Goal: Find specific page/section: Find specific page/section

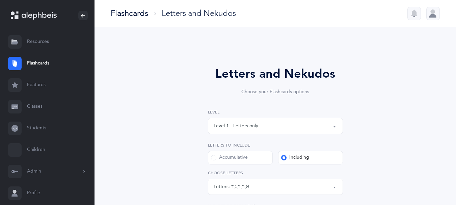
select select "1"
select select "single"
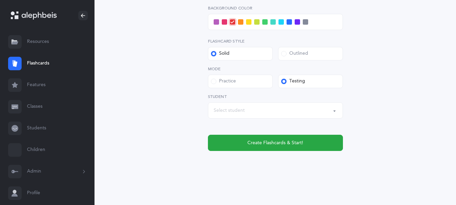
scroll to position [301, 0]
click at [44, 117] on link "Classes" at bounding box center [47, 107] width 94 height 22
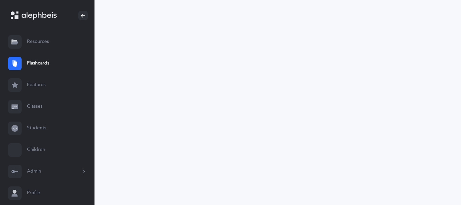
click at [50, 138] on link "Students" at bounding box center [47, 128] width 94 height 22
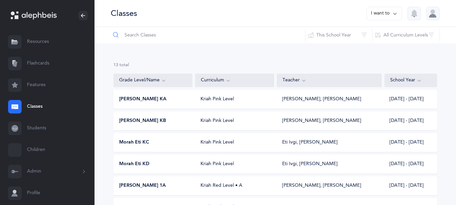
click at [156, 30] on input "text" at bounding box center [207, 35] width 195 height 16
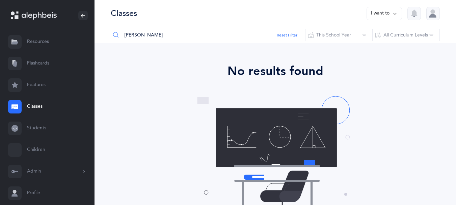
type input "[PERSON_NAME]"
click at [36, 139] on link "Students" at bounding box center [47, 128] width 94 height 22
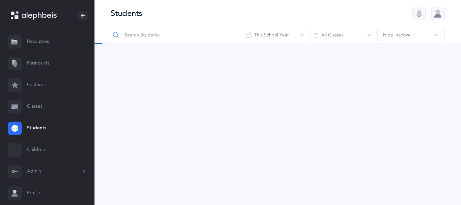
click at [147, 39] on input "text" at bounding box center [176, 35] width 133 height 16
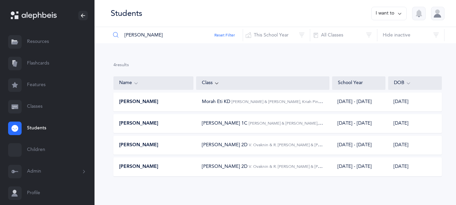
type input "[PERSON_NAME]"
click at [144, 105] on span "[PERSON_NAME]" at bounding box center [138, 102] width 39 height 7
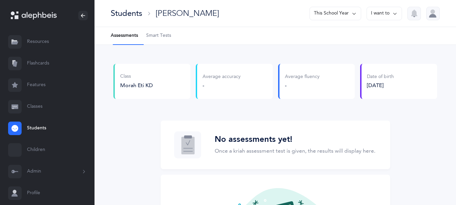
click at [171, 39] on span "Smart Tests" at bounding box center [158, 35] width 25 height 7
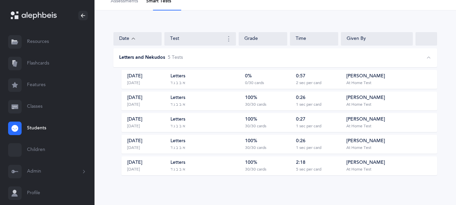
scroll to position [56, 0]
